Goal: Task Accomplishment & Management: Use online tool/utility

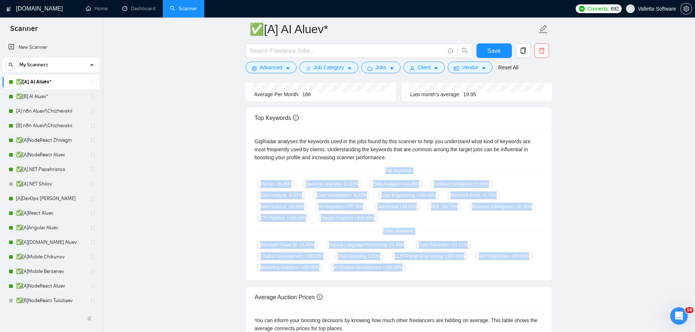
click at [177, 11] on link "Scanner" at bounding box center [183, 8] width 27 height 6
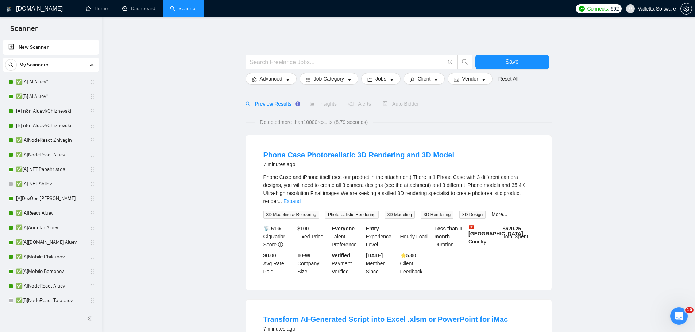
drag, startPoint x: 67, startPoint y: 140, endPoint x: 101, endPoint y: 149, distance: 34.7
click at [68, 140] on link "✅[A]NodeReact Zhivagin" at bounding box center [50, 140] width 69 height 15
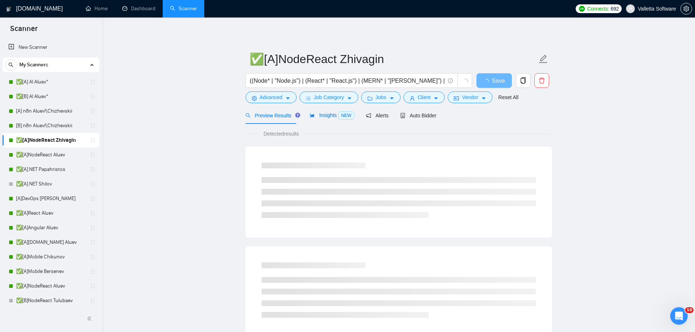
click at [311, 113] on icon "area-chart" at bounding box center [312, 115] width 5 height 5
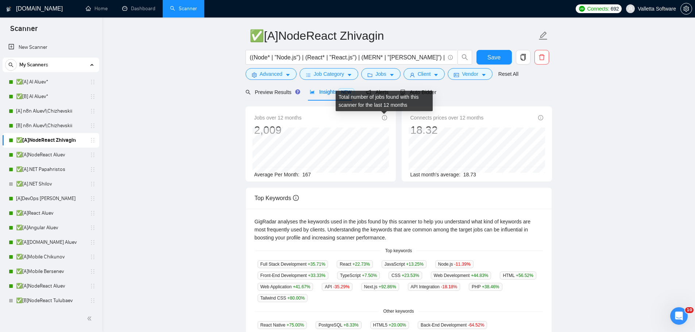
scroll to position [109, 0]
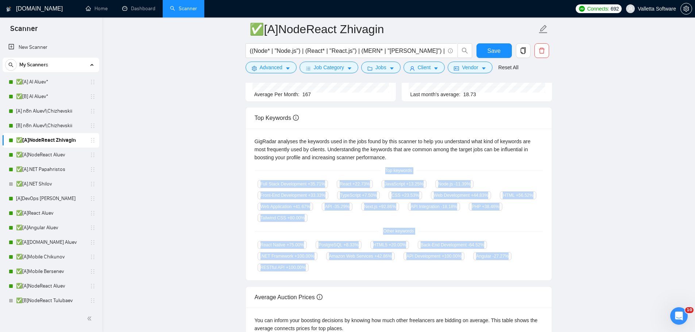
drag, startPoint x: 397, startPoint y: 180, endPoint x: 457, endPoint y: 272, distance: 109.1
click at [457, 272] on div "GigRadar analyses the keywords used in the jobs found by this scanner to help y…" at bounding box center [399, 205] width 306 height 152
copy div "Top keywords Full Stack Development +35.71 % React +22.73 % JavaScript +13.25 %…"
click at [265, 181] on span "Full Stack Development +35.71 %" at bounding box center [292, 184] width 71 height 8
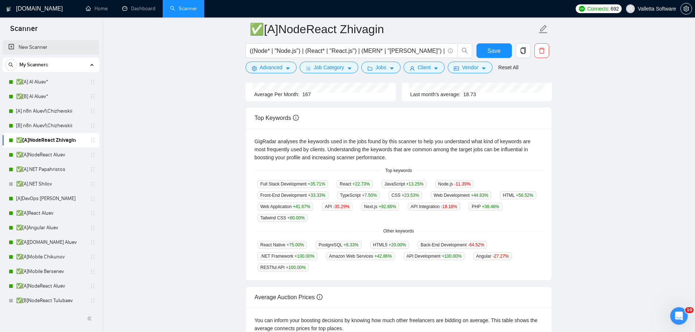
click at [19, 45] on link "New Scanner" at bounding box center [50, 47] width 85 height 15
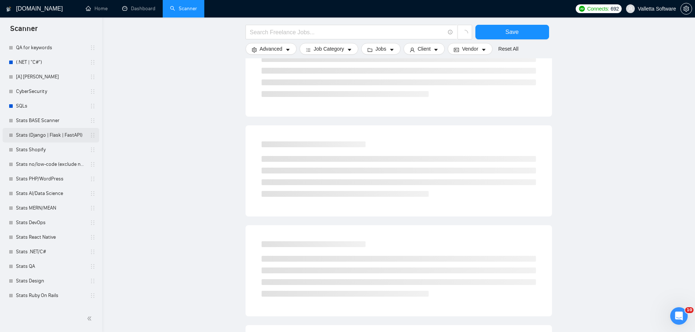
scroll to position [338, 0]
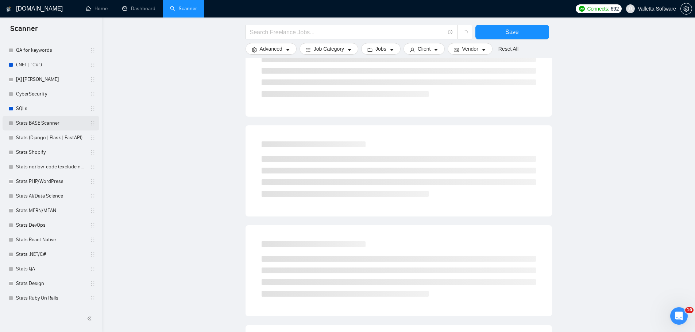
click at [70, 123] on link "Stats BASE Scanner" at bounding box center [50, 123] width 69 height 15
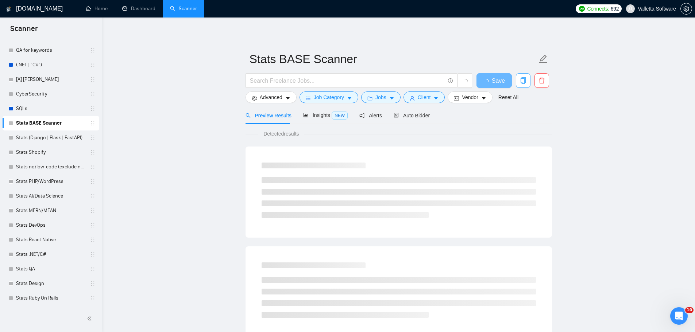
click at [524, 80] on icon "copy" at bounding box center [522, 80] width 5 height 7
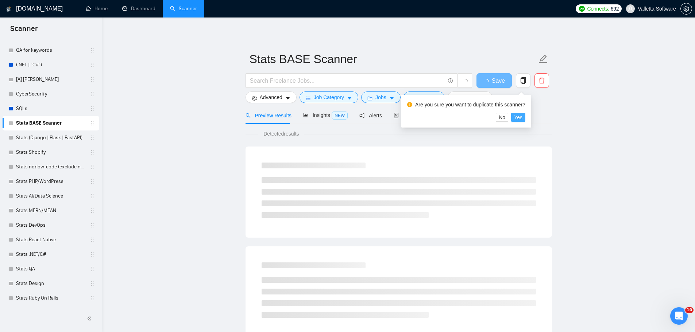
click at [513, 117] on button "Yes" at bounding box center [518, 117] width 14 height 9
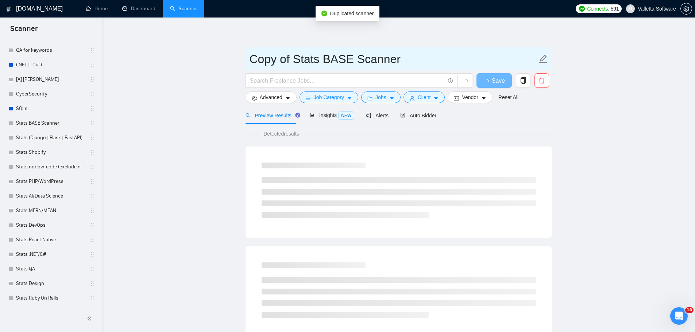
click at [283, 57] on input "Copy of Stats BASE Scanner" at bounding box center [392, 59] width 287 height 18
drag, startPoint x: 283, startPoint y: 57, endPoint x: 223, endPoint y: 57, distance: 59.8
click at [226, 57] on main "Copy of Stats BASE Scanner Save Advanced Job Category Jobs Client Vendor Reset …" at bounding box center [398, 333] width 569 height 608
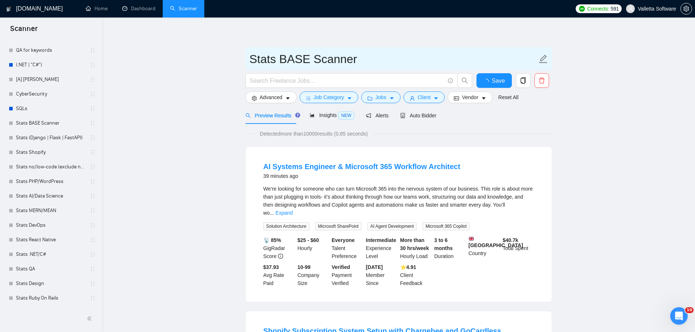
drag, startPoint x: 322, startPoint y: 58, endPoint x: 277, endPoint y: 63, distance: 44.7
click at [277, 63] on input "Stats BASE Scanner" at bounding box center [392, 59] width 287 height 18
type input "Stats AI Agent"
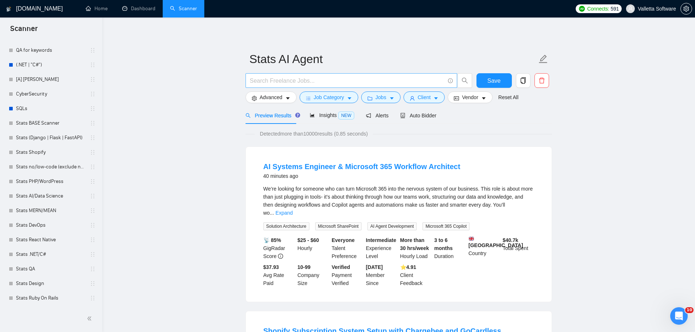
click at [293, 77] on input "text" at bounding box center [347, 80] width 195 height 9
type input "@"
click at [463, 81] on icon "search" at bounding box center [464, 80] width 7 height 7
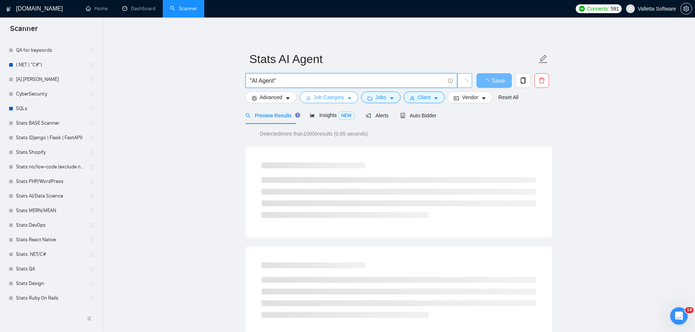
type input ""AI Agent""
click at [347, 96] on icon "caret-down" at bounding box center [349, 98] width 5 height 5
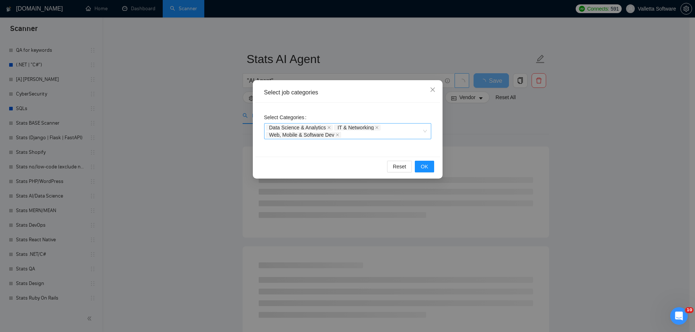
click at [390, 132] on div "Data Science & Analytics IT & Networking Web, Mobile & Software Dev" at bounding box center [344, 131] width 156 height 15
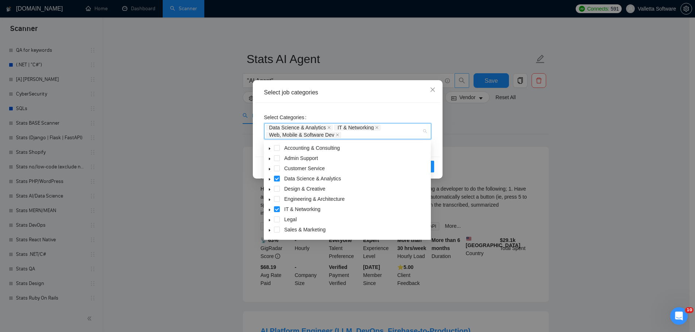
click at [510, 160] on div "Select job categories Select Categories Data Science & Analytics IT & Networkin…" at bounding box center [347, 166] width 695 height 332
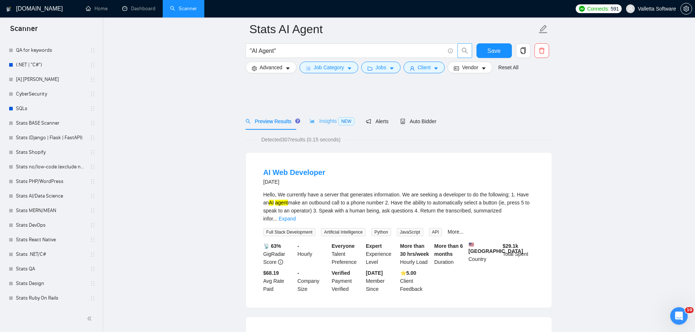
drag, startPoint x: 582, startPoint y: 260, endPoint x: 314, endPoint y: 120, distance: 301.5
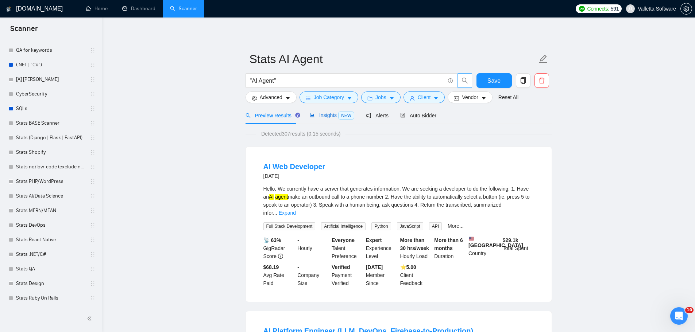
click at [325, 118] on span "Insights NEW" at bounding box center [332, 115] width 44 height 6
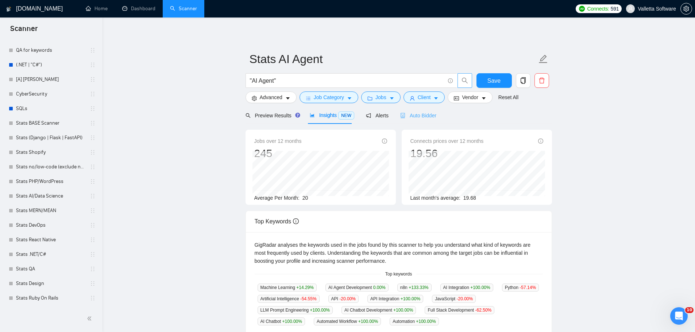
click at [418, 122] on div "Auto Bidder" at bounding box center [418, 115] width 36 height 17
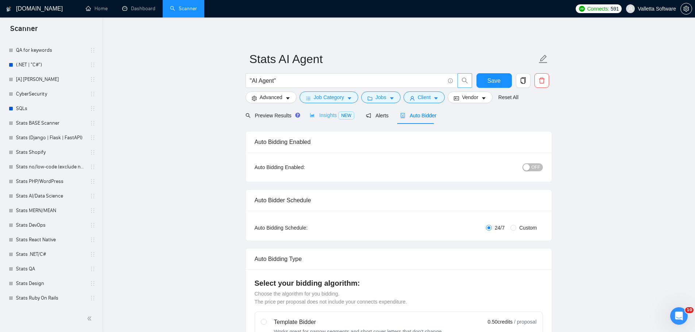
click at [333, 110] on div "Insights NEW" at bounding box center [332, 115] width 44 height 17
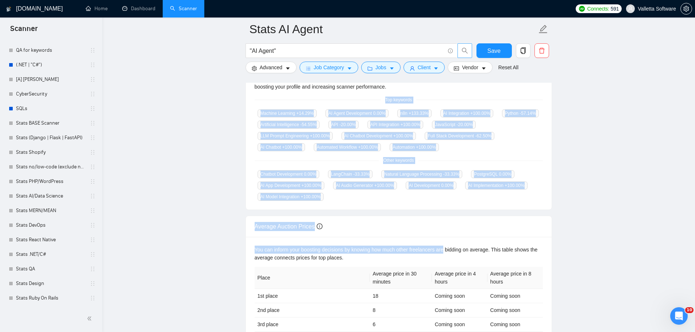
scroll to position [183, 0]
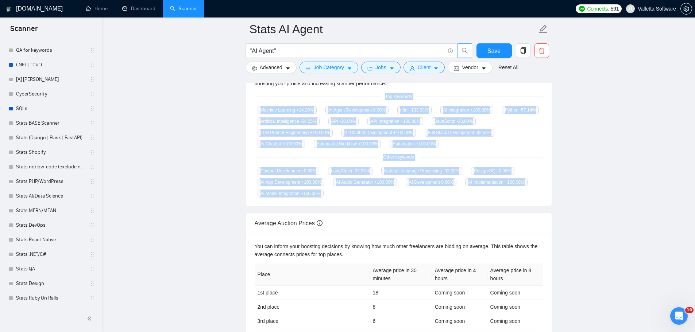
copy div "Top keywords Machine Learning +14.29 % AI Agent Development 0.00 % n8n +133.33 …"
drag, startPoint x: 377, startPoint y: 240, endPoint x: 417, endPoint y: 191, distance: 62.2
click at [422, 197] on div "GigRadar analyses the keywords used in the jobs found by this scanner to help y…" at bounding box center [399, 131] width 306 height 152
click at [252, 111] on div "GigRadar analyses the keywords used in the jobs found by this scanner to help y…" at bounding box center [399, 131] width 306 height 152
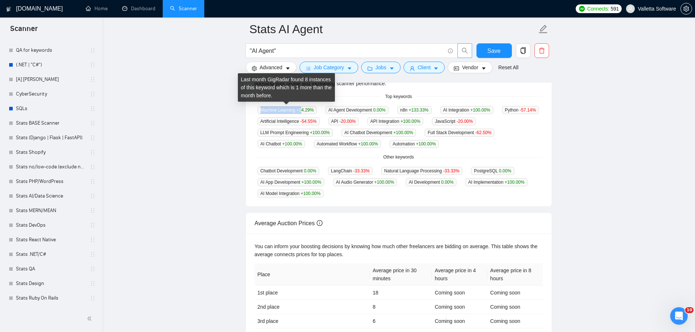
drag, startPoint x: 263, startPoint y: 110, endPoint x: 300, endPoint y: 111, distance: 37.2
click at [300, 111] on div "GigRadar analyses the keywords used in the jobs found by this scanner to help y…" at bounding box center [399, 131] width 306 height 152
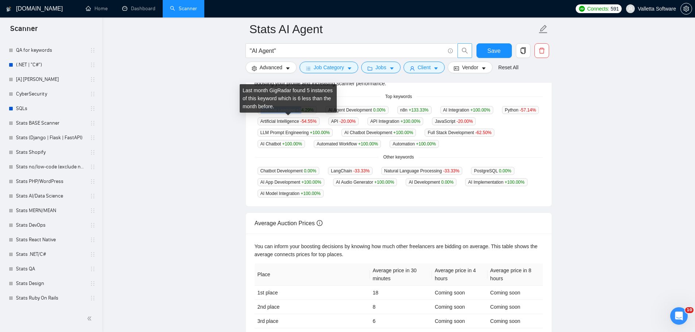
copy span "Machine Learning +1"
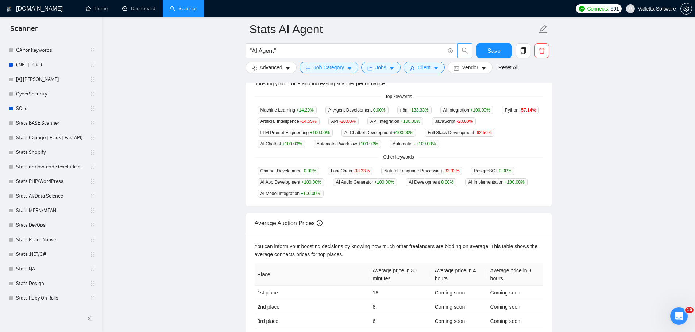
click at [224, 144] on main "Stats AI Agent "AI Agent" Save Advanced Job Category Jobs Client Vendor Reset A…" at bounding box center [398, 99] width 569 height 506
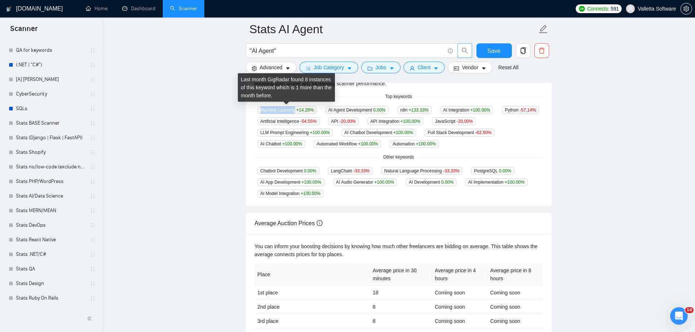
drag, startPoint x: 260, startPoint y: 112, endPoint x: 293, endPoint y: 110, distance: 33.3
click at [293, 110] on div "GigRadar analyses the keywords used in the jobs found by this scanner to help y…" at bounding box center [399, 131] width 306 height 152
copy span "Machine Learning"
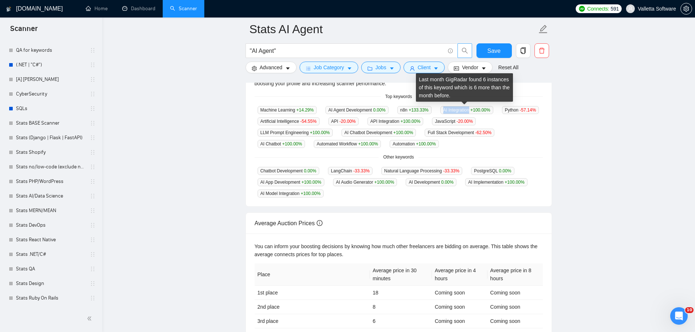
drag, startPoint x: 455, startPoint y: 110, endPoint x: 467, endPoint y: 111, distance: 11.4
click at [467, 111] on span "AI Integration +100.00 %" at bounding box center [466, 110] width 53 height 8
copy span "AI Integration"
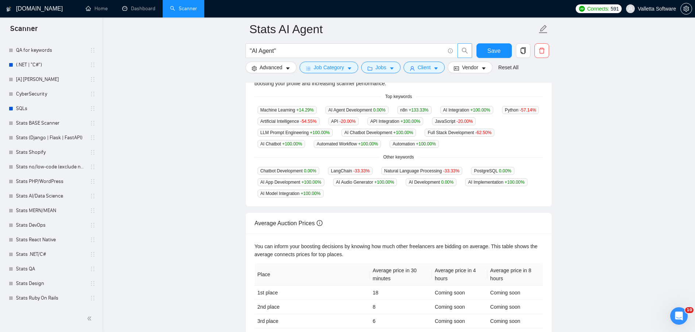
click at [519, 114] on div "Machine Learning +14.29 % AI Agent Development 0.00 % n8n +133.33 % AI Integrat…" at bounding box center [398, 127] width 288 height 42
click at [512, 109] on span "Python -57.14 %" at bounding box center [520, 110] width 37 height 8
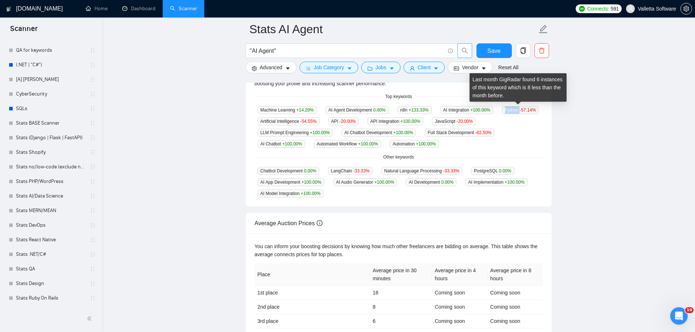
click at [512, 109] on span "Python -57.14 %" at bounding box center [520, 110] width 37 height 8
